Goal: Task Accomplishment & Management: Manage account settings

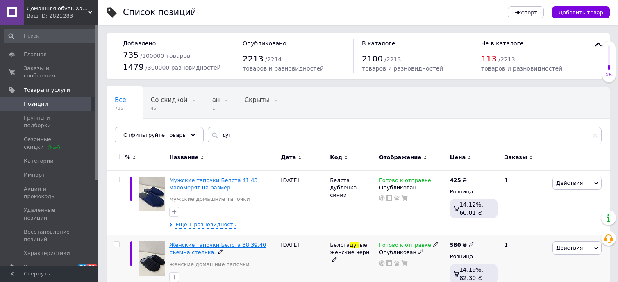
type input "дут"
click at [215, 244] on span "Женские тапочки Белста 38,39,40 съемна стелька." at bounding box center [217, 249] width 97 height 14
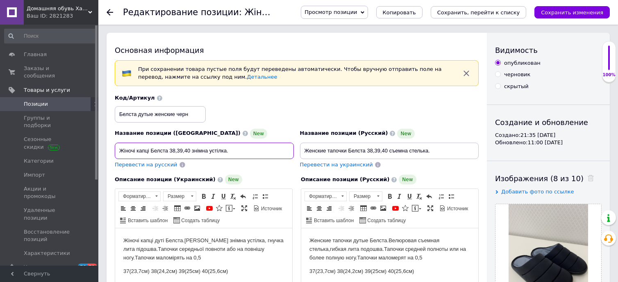
click at [189, 149] on input "Жіночі капці Белста 38,39,40 знімна устілка." at bounding box center [204, 151] width 179 height 16
click at [237, 151] on input "Жіночі капці Белста 38,39,40 знімна устілка." at bounding box center [204, 151] width 179 height 16
click at [190, 146] on input "Жіночі капці Белста 38,39,40 знімна устілка." at bounding box center [204, 151] width 179 height 16
type input "Жіночі капці Белста 38,39 знімна устілка."
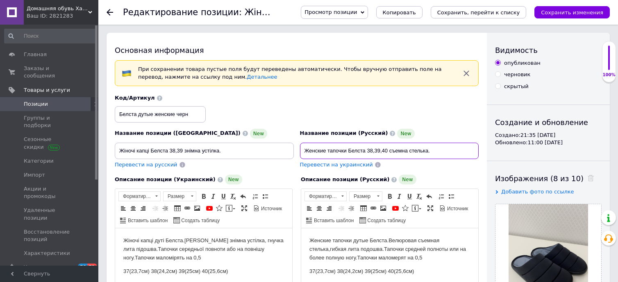
click at [389, 146] on input "Женские тапочки Белста 38,39,40 съемна стелька." at bounding box center [389, 151] width 179 height 16
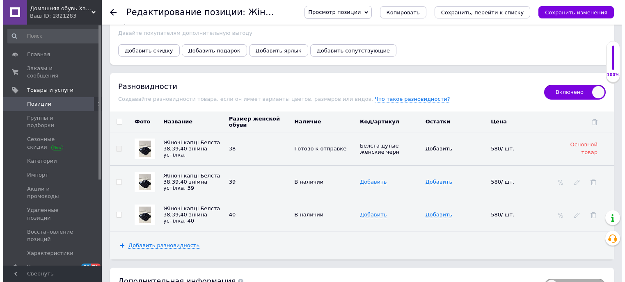
scroll to position [1222, 0]
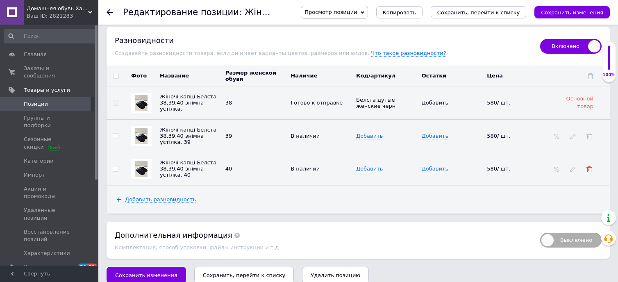
type input "Женские тапочки Белста 38,39 съемна стелька."
click at [589, 166] on use at bounding box center [590, 169] width 6 height 6
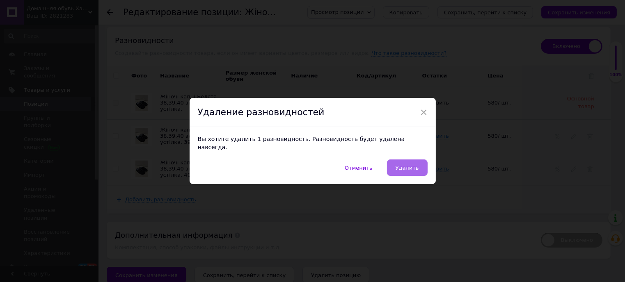
click at [417, 160] on button "Удалить" at bounding box center [407, 168] width 41 height 16
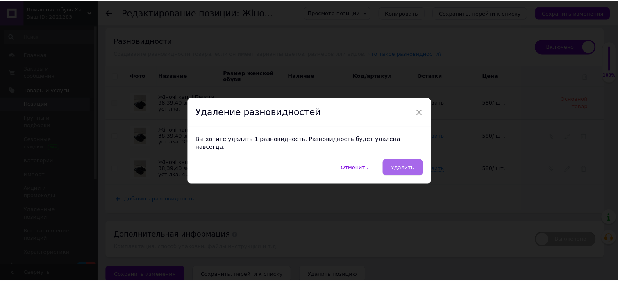
scroll to position [1190, 0]
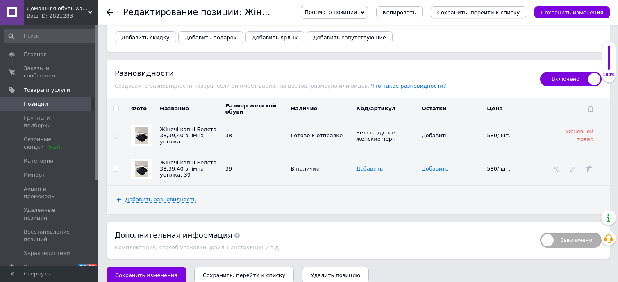
click at [511, 13] on icon "Сохранить, перейти к списку" at bounding box center [479, 12] width 83 height 6
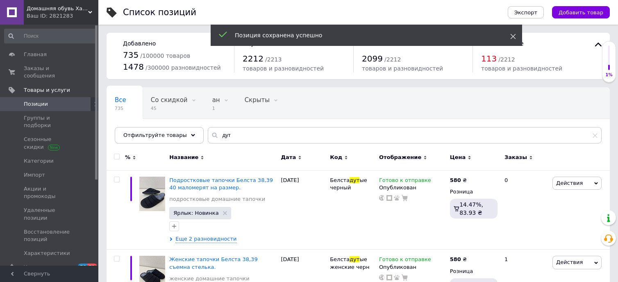
click at [513, 38] on icon at bounding box center [514, 37] width 6 height 6
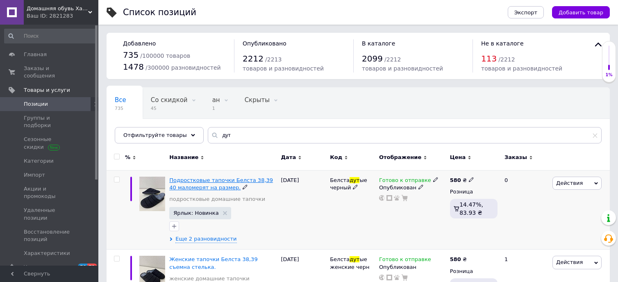
click at [254, 177] on span "Подростковые тапочки Белста 38,39 40 маломерят на размер." at bounding box center [221, 184] width 104 height 14
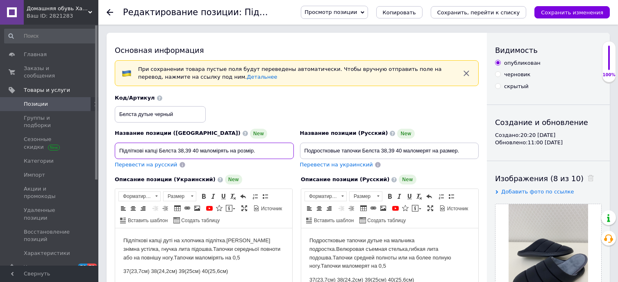
click at [199, 146] on input "Підліткові капці Белста 38,39 40 маломірять на розмір." at bounding box center [204, 151] width 179 height 16
type input "Підліткові капці Белста 38,39 маломірять на розмір."
click at [404, 147] on input "Подростковые тапочки Белста 38,39 40 маломерят на размер." at bounding box center [389, 151] width 179 height 16
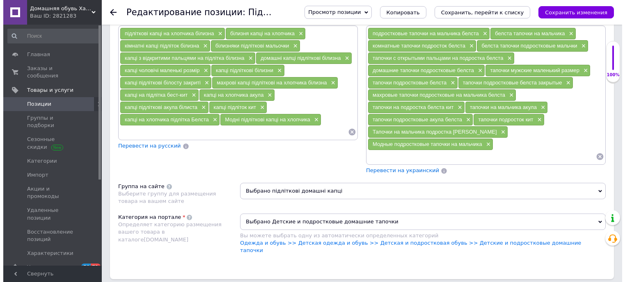
scroll to position [1122, 0]
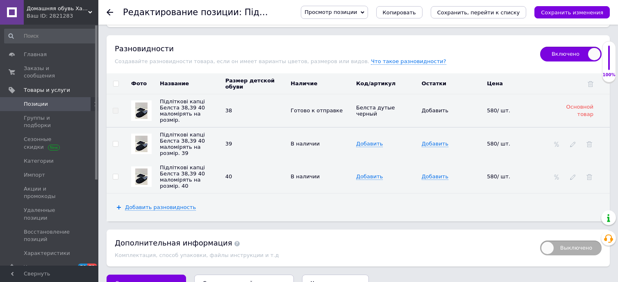
type input "Подростковые тапочки Белста 38,39 маломерят на размер."
click at [586, 173] on div at bounding box center [590, 176] width 8 height 7
click at [589, 174] on icon at bounding box center [590, 177] width 6 height 6
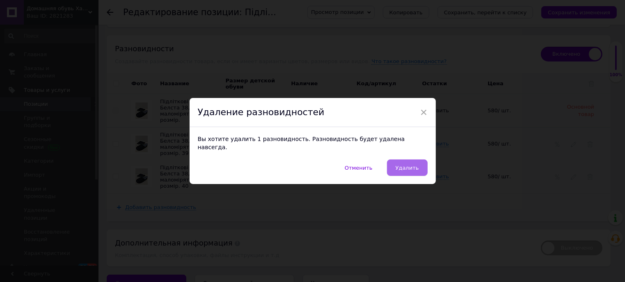
click at [408, 165] on span "Удалить" at bounding box center [406, 168] width 23 height 6
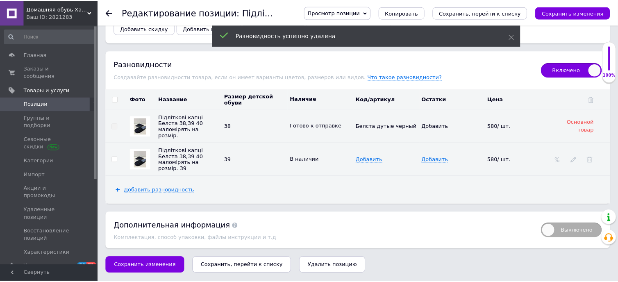
scroll to position [1078, 0]
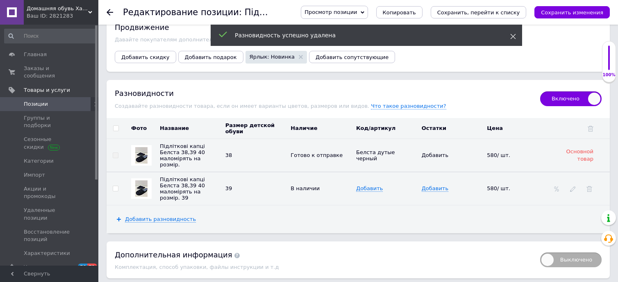
click at [513, 37] on use at bounding box center [513, 36] width 5 height 5
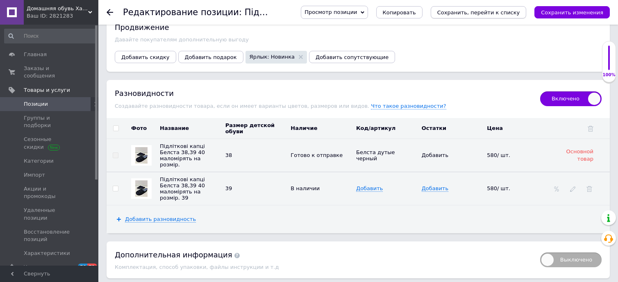
click at [505, 14] on icon "Сохранить, перейти к списку" at bounding box center [479, 12] width 83 height 6
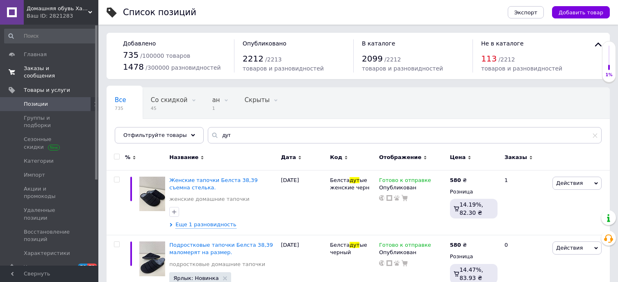
click at [41, 68] on span "Заказы и сообщения" at bounding box center [50, 72] width 52 height 15
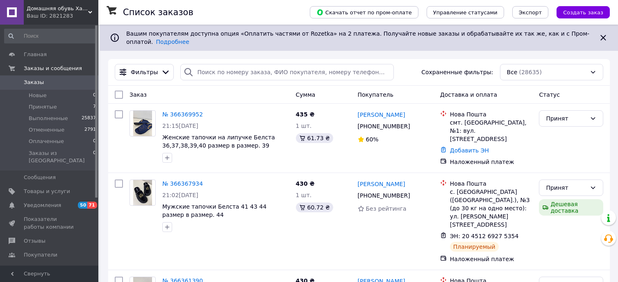
click at [91, 6] on div "Домашняя обувь Харьков Ваш ID: 2821283" at bounding box center [61, 12] width 75 height 25
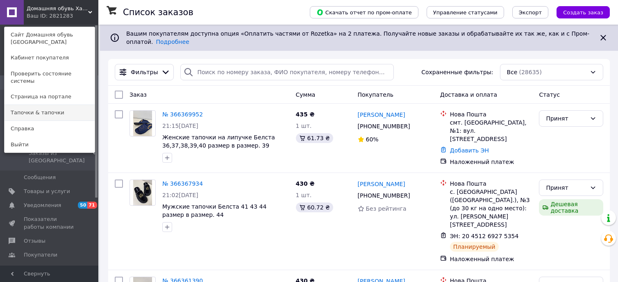
click at [66, 105] on link "Тапочки & тапочки" at bounding box center [50, 113] width 90 height 16
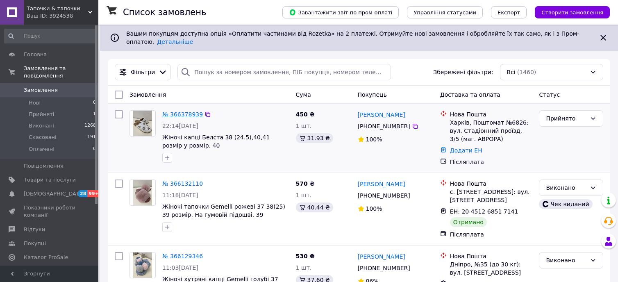
click at [194, 111] on link "№ 366378939" at bounding box center [182, 114] width 41 height 7
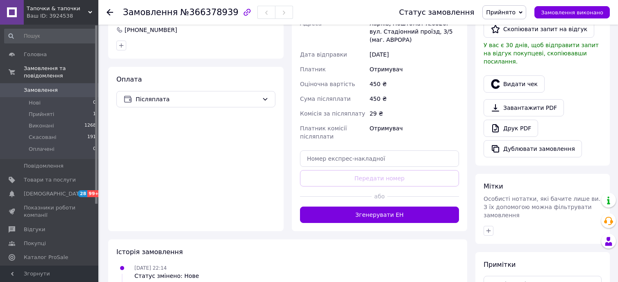
scroll to position [232, 0]
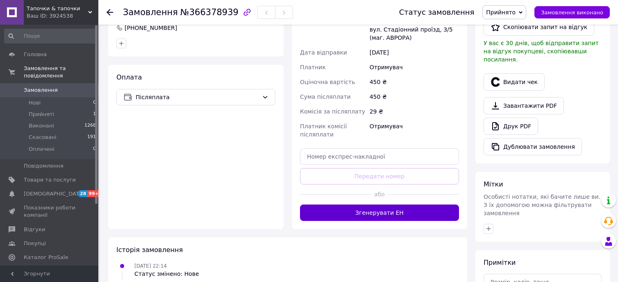
click at [392, 213] on button "Згенерувати ЕН" at bounding box center [379, 213] width 159 height 16
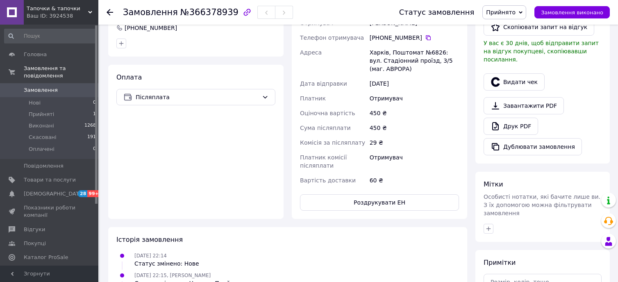
scroll to position [27, 0]
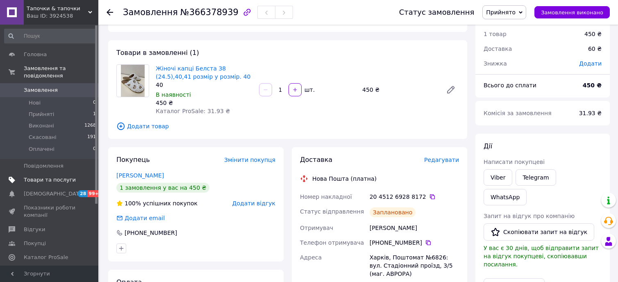
click at [58, 176] on span "Товари та послуги" at bounding box center [50, 179] width 52 height 7
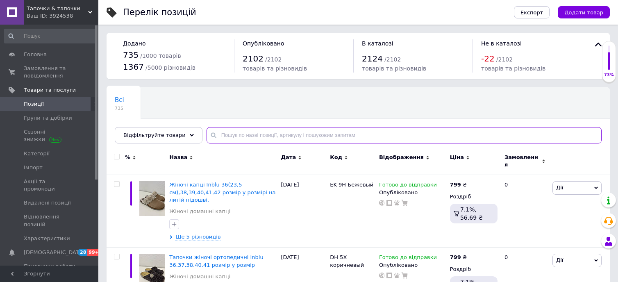
click at [221, 131] on input "text" at bounding box center [404, 135] width 395 height 16
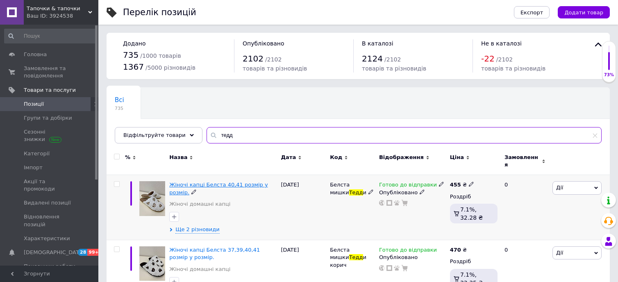
type input "тедд"
click at [211, 182] on span "Жіночі капці Белста 40,41 розмір у розмір." at bounding box center [218, 189] width 98 height 14
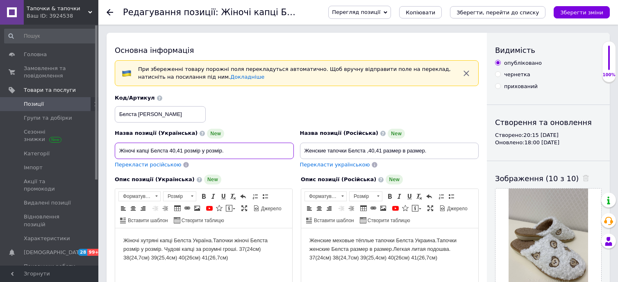
click at [174, 146] on input "Жіночі капці Белста 40,41 розмір у розмір." at bounding box center [204, 151] width 179 height 16
type input "Жіночі капці Белста 38,41 розмір у розмір."
click at [376, 149] on input "Женские тапочки Белста ,40,41 размер в размер." at bounding box center [389, 151] width 179 height 16
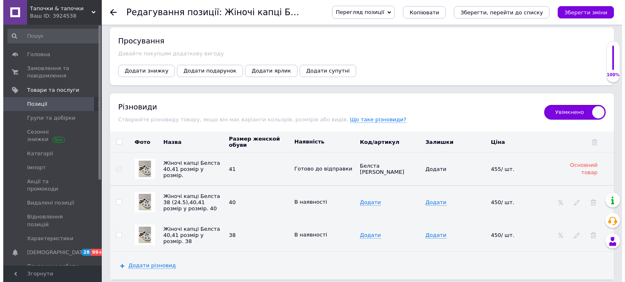
scroll to position [1259, 0]
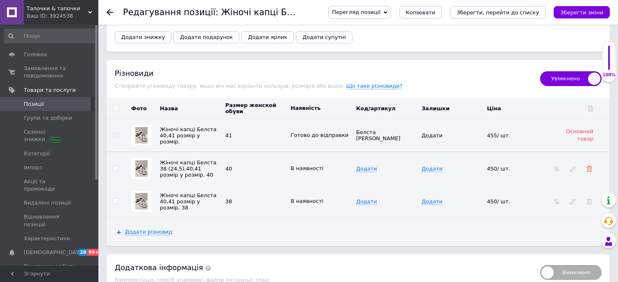
type input "Женские тапочки Белста 38 41 размер в размер."
click at [587, 166] on icon at bounding box center [590, 169] width 6 height 6
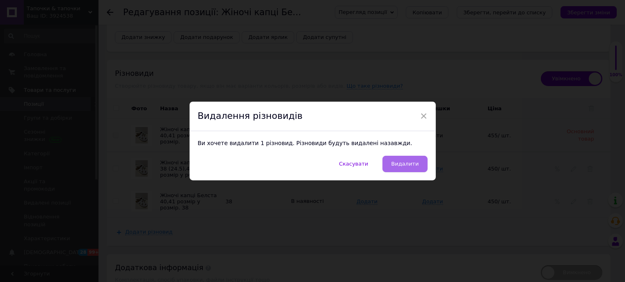
click at [409, 167] on span "Видалити" at bounding box center [404, 164] width 27 height 6
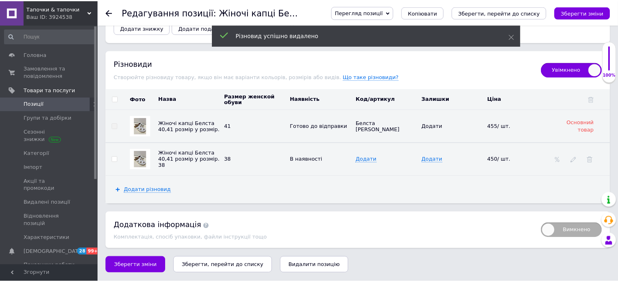
scroll to position [1226, 0]
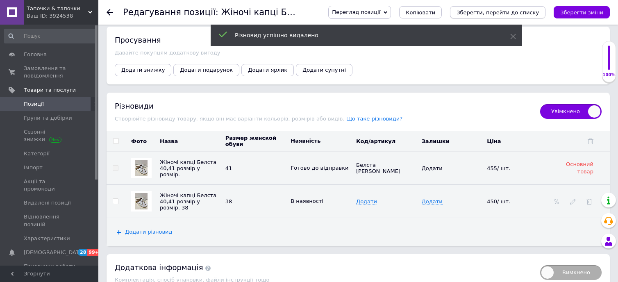
click at [520, 14] on icon "Зберегти, перейти до списку" at bounding box center [498, 12] width 82 height 6
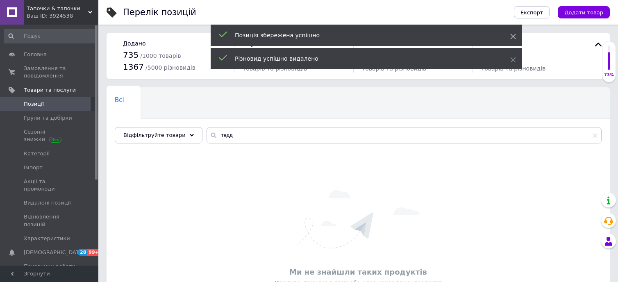
click at [515, 37] on icon at bounding box center [514, 37] width 6 height 6
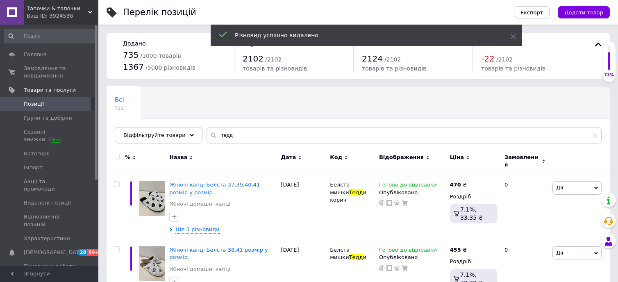
click at [515, 37] on icon at bounding box center [514, 37] width 6 height 6
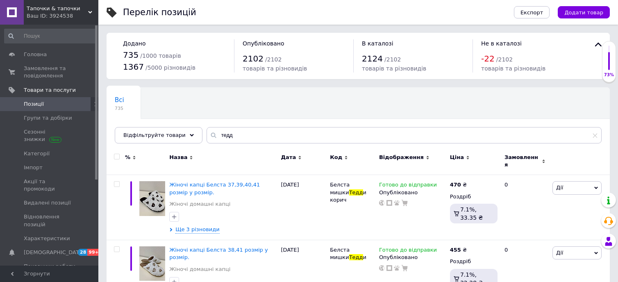
click at [89, 9] on div "Тапочки & тапочки Ваш ID: 3924538" at bounding box center [61, 12] width 75 height 25
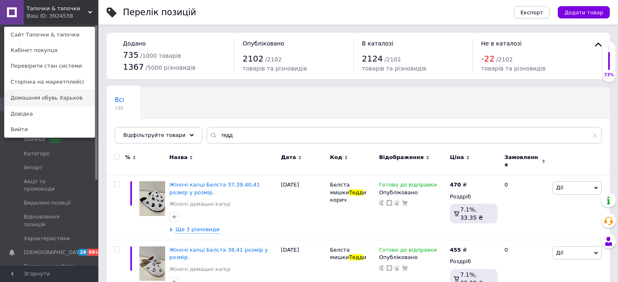
click at [74, 95] on link "Домашняя обувь Харьков" at bounding box center [50, 98] width 90 height 16
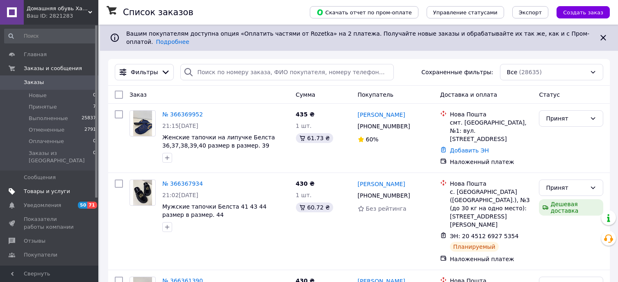
click at [59, 188] on span "Товары и услуги" at bounding box center [47, 191] width 46 height 7
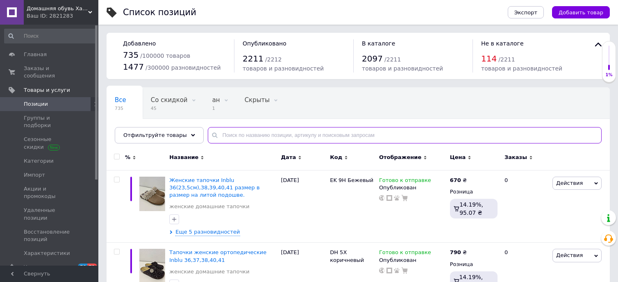
click at [214, 136] on input "text" at bounding box center [405, 135] width 394 height 16
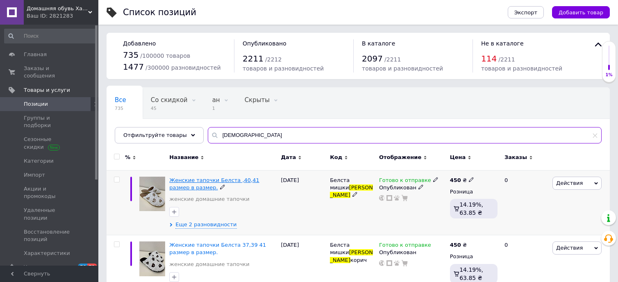
type input "тедди"
click at [234, 177] on span "Женские тапочки Белста ,40,41 размер в размер." at bounding box center [214, 184] width 90 height 14
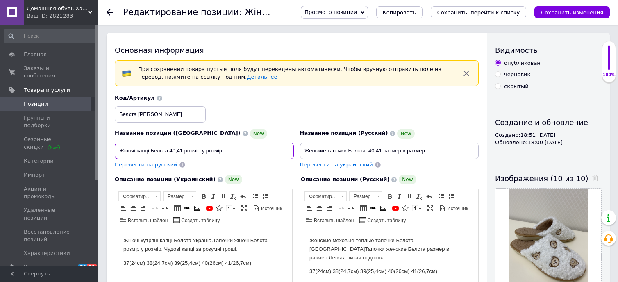
click at [177, 146] on input "Жіночі капці Белста 40,41 розмір у розмір." at bounding box center [204, 151] width 179 height 16
type input "Жіночі капці Белста 38 41 розмір у розмір."
click at [377, 146] on input "Женские тапочки Белста ,40,41 размер в размер." at bounding box center [389, 151] width 179 height 16
type input "Женские тапочки Белста 38 41 размер в размер."
click at [589, 13] on icon "Сохранить изменения" at bounding box center [572, 12] width 62 height 6
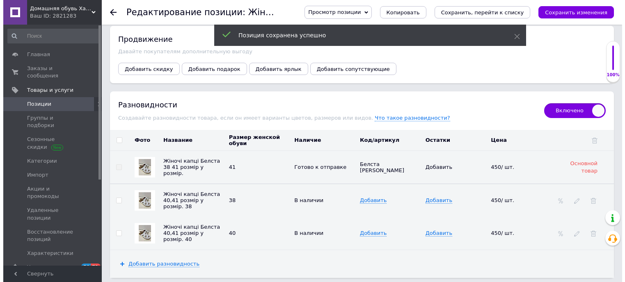
scroll to position [1259, 0]
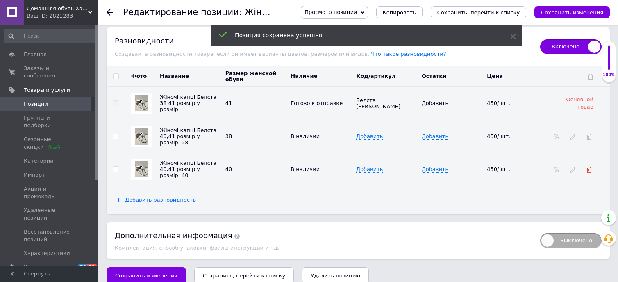
click at [589, 167] on icon at bounding box center [590, 170] width 6 height 6
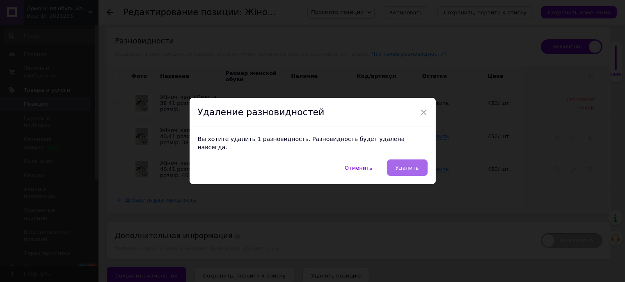
click at [422, 160] on button "Удалить" at bounding box center [407, 168] width 41 height 16
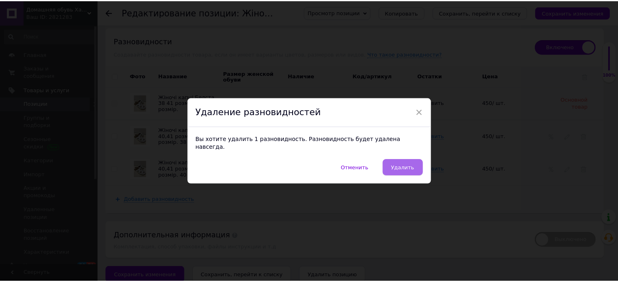
scroll to position [1226, 0]
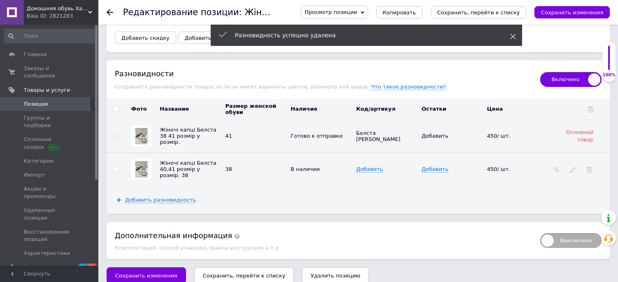
click at [513, 35] on icon at bounding box center [514, 37] width 6 height 6
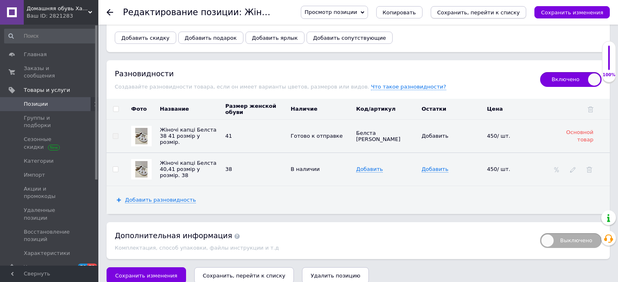
click at [507, 16] on icon "Сохранить, перейти к списку" at bounding box center [479, 12] width 83 height 6
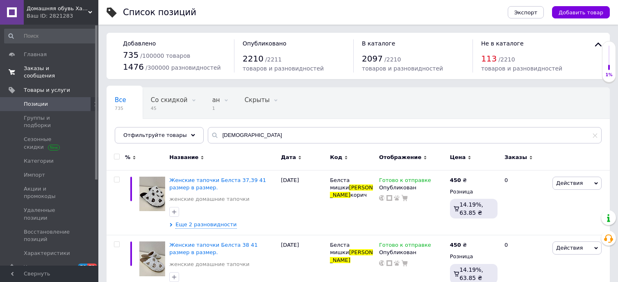
click at [51, 70] on span "Заказы и сообщения" at bounding box center [50, 72] width 52 height 15
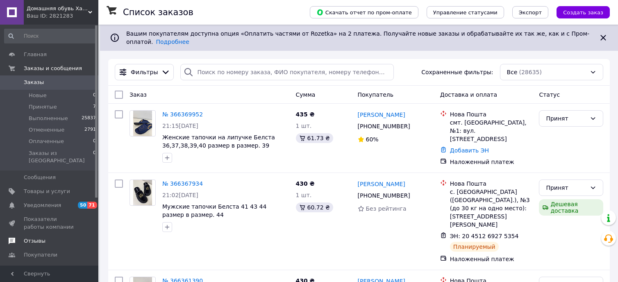
click at [59, 237] on span "Отзывы" at bounding box center [50, 240] width 52 height 7
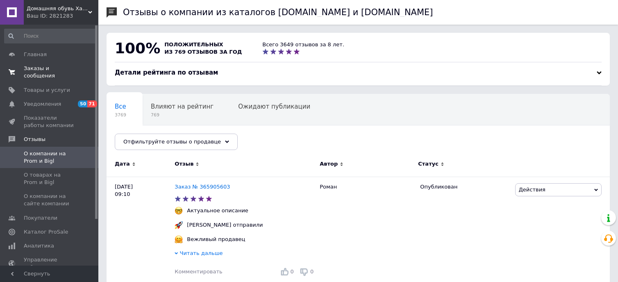
click at [49, 72] on span "Заказы и сообщения" at bounding box center [50, 72] width 52 height 15
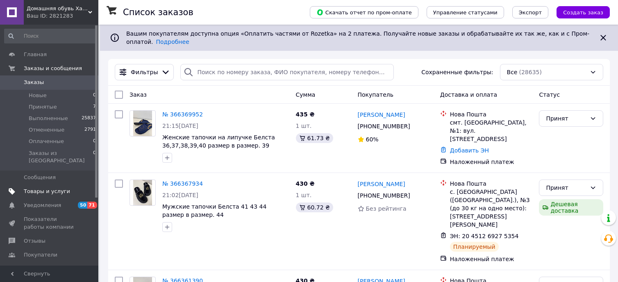
click at [36, 188] on link "Товары и услуги" at bounding box center [50, 192] width 101 height 14
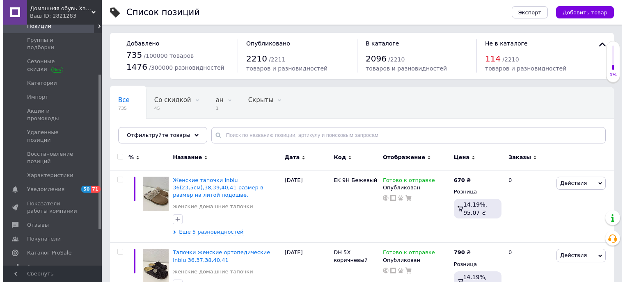
scroll to position [79, 0]
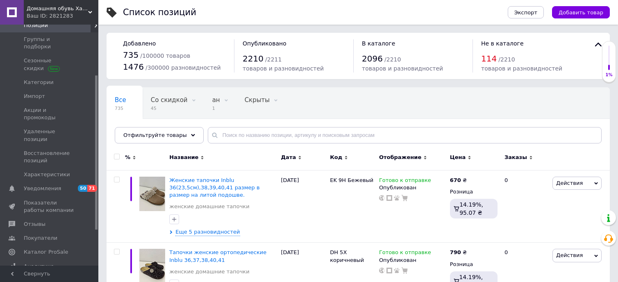
drag, startPoint x: 96, startPoint y: 169, endPoint x: 99, endPoint y: 219, distance: 50.1
click at [60, 221] on span "Отзывы" at bounding box center [50, 224] width 52 height 7
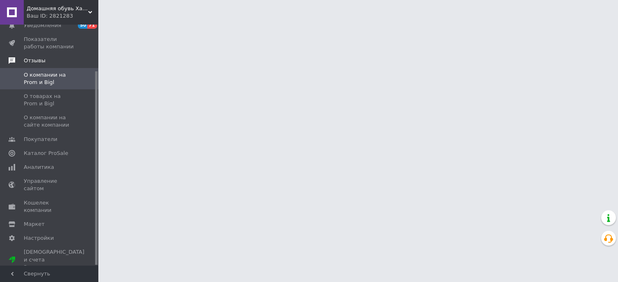
scroll to position [57, 0]
